Goal: Information Seeking & Learning: Understand process/instructions

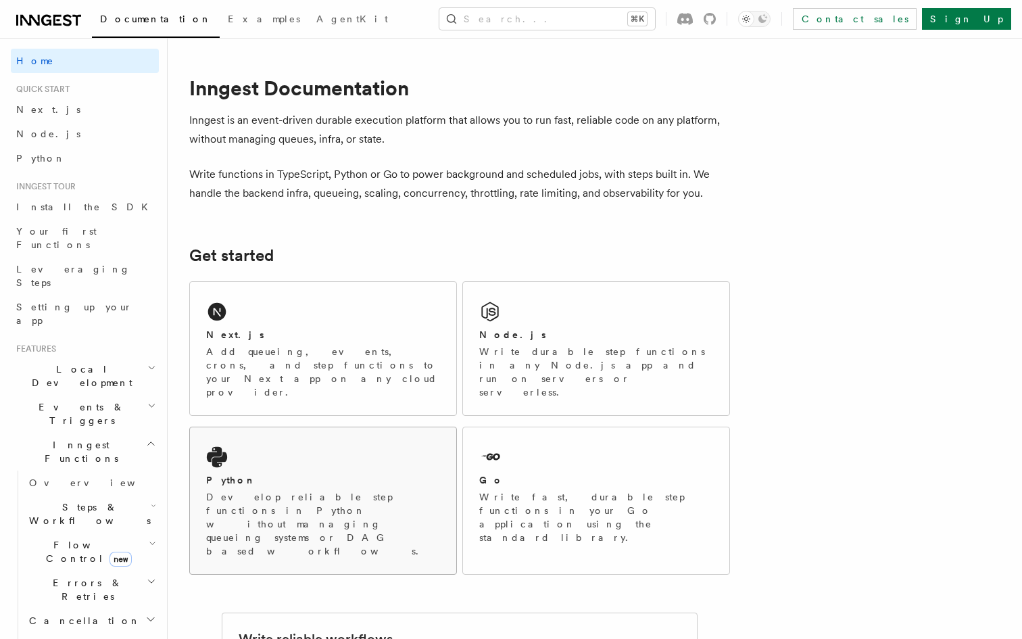
click at [243, 427] on div "Python Develop reliable step functions in Python without managing queueing syst…" at bounding box center [323, 500] width 266 height 147
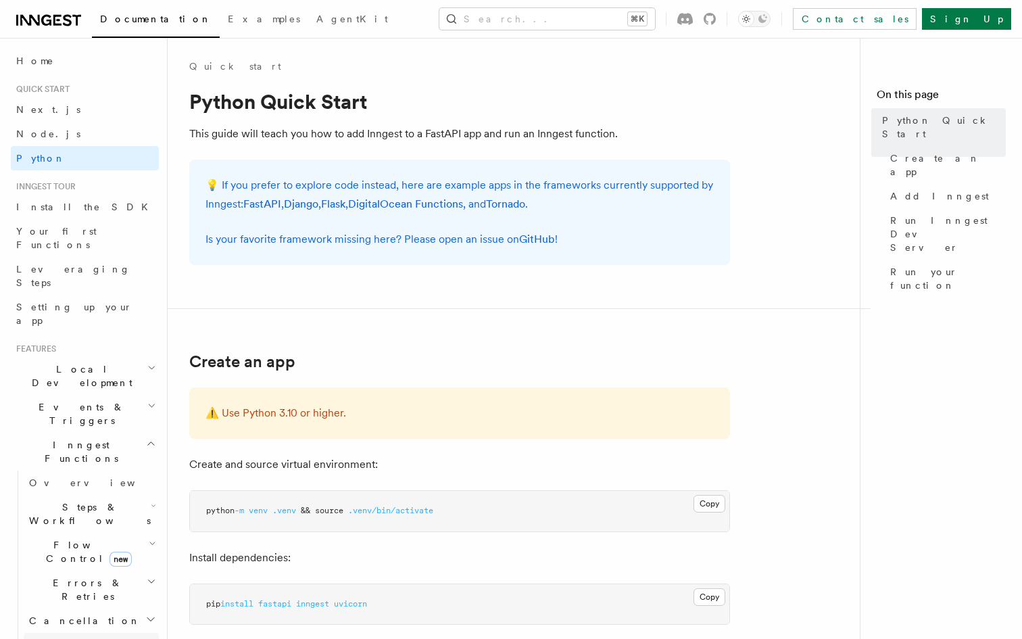
drag, startPoint x: 91, startPoint y: 14, endPoint x: 51, endPoint y: 519, distance: 506.1
click at [0, 0] on div "Documentation Examples AgentKit Search... ⌘K Contact sales Sign Up" at bounding box center [511, 19] width 1022 height 38
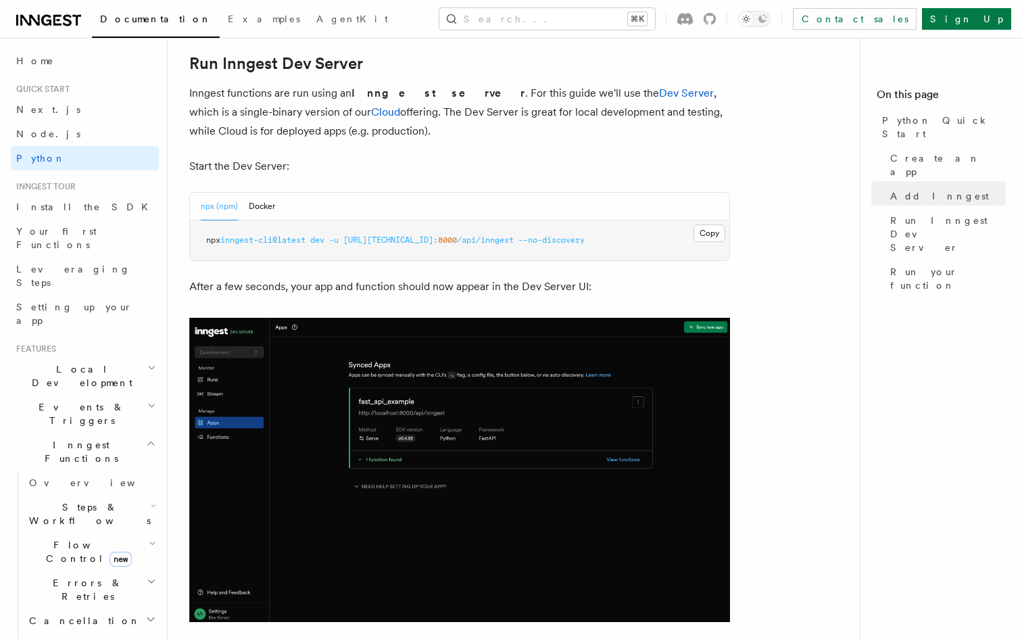
scroll to position [1652, 0]
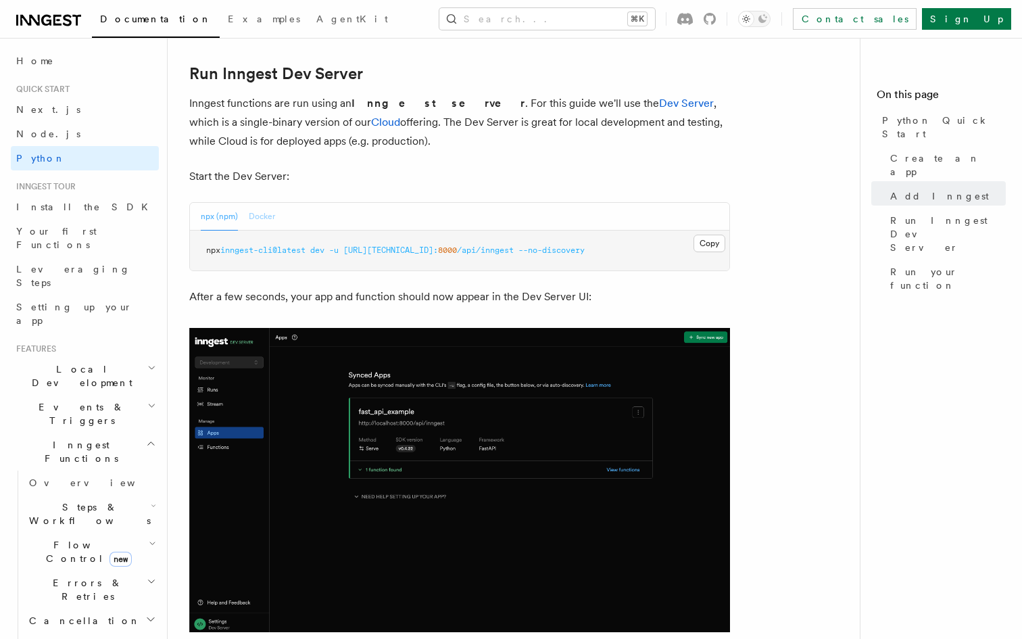
click at [264, 216] on button "Docker" at bounding box center [262, 217] width 26 height 28
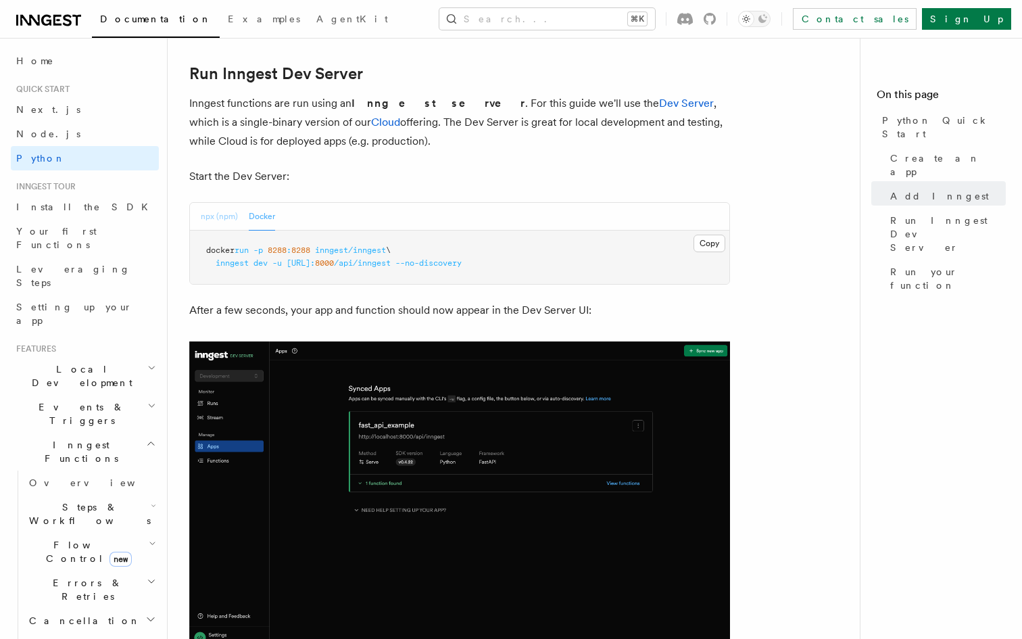
click at [211, 221] on button "npx (npm)" at bounding box center [219, 217] width 37 height 28
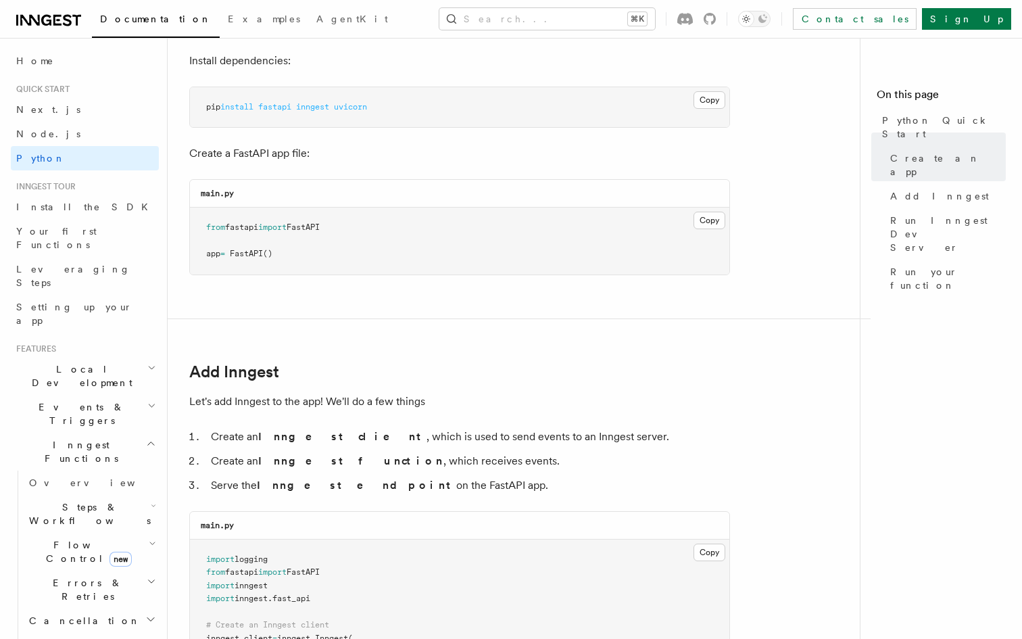
scroll to position [0, 0]
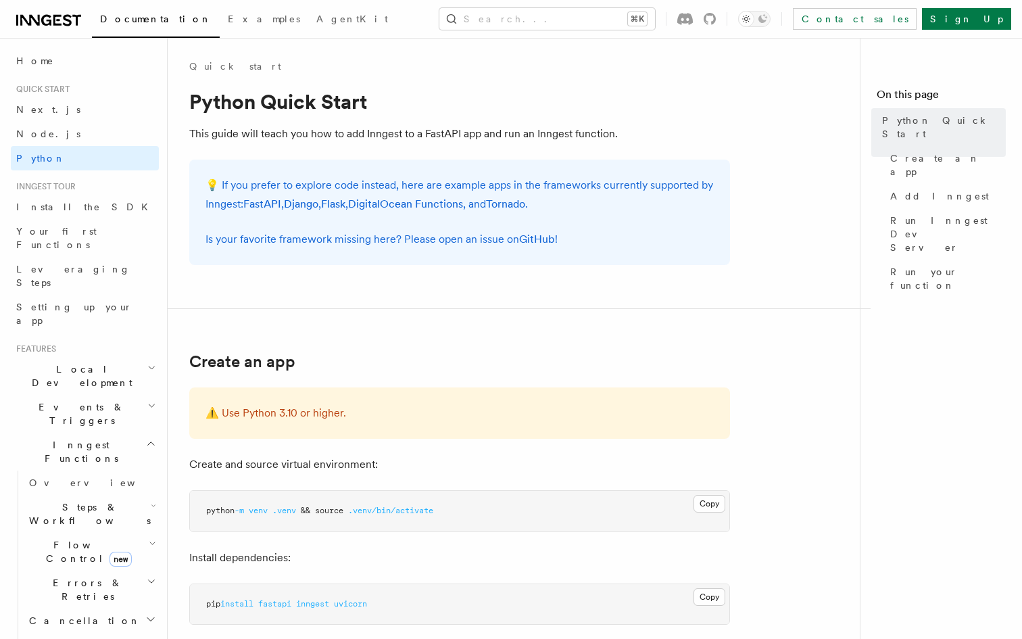
click at [43, 22] on icon at bounding box center [46, 20] width 10 height 11
